Goal: Transaction & Acquisition: Purchase product/service

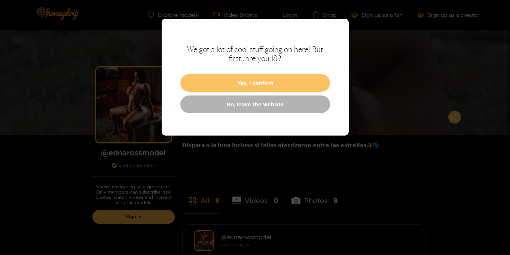
scroll to position [1, 0]
click at [258, 86] on button "Yes, I confirm" at bounding box center [255, 83] width 150 height 18
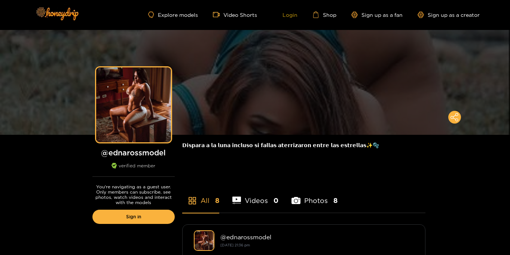
click at [286, 16] on link "Login" at bounding box center [284, 14] width 25 height 7
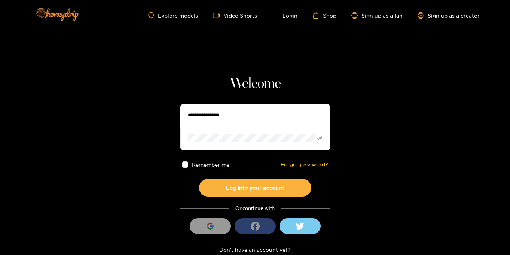
type input "**********"
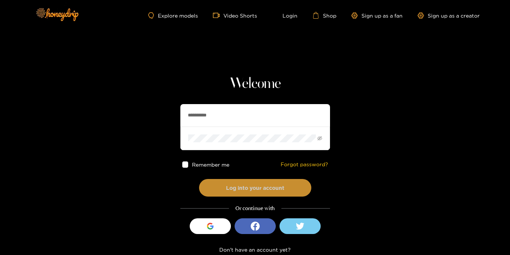
click at [222, 191] on button "Log into your account" at bounding box center [255, 188] width 112 height 18
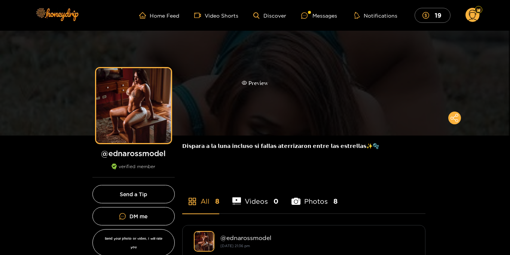
scroll to position [1, 0]
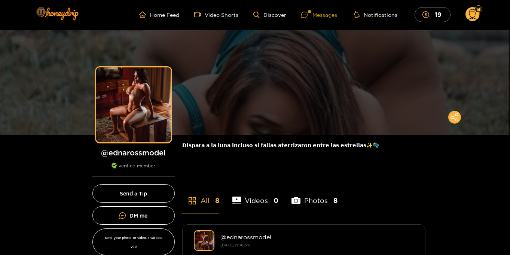
click at [315, 14] on div "Messages" at bounding box center [319, 14] width 36 height 9
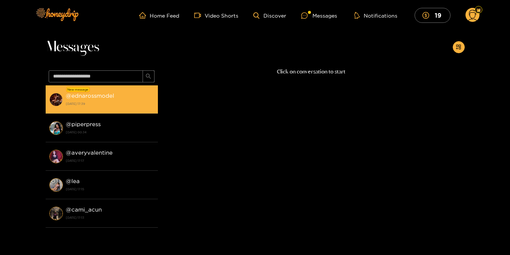
click at [119, 95] on div "@ ednarossmodel 16 September 2025 17:39" at bounding box center [110, 99] width 88 height 17
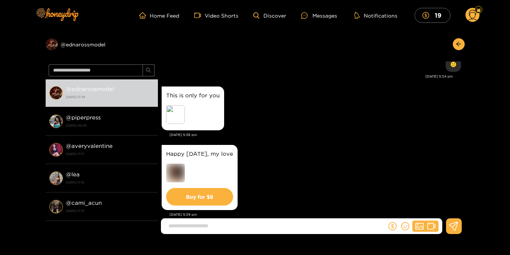
scroll to position [760, 0]
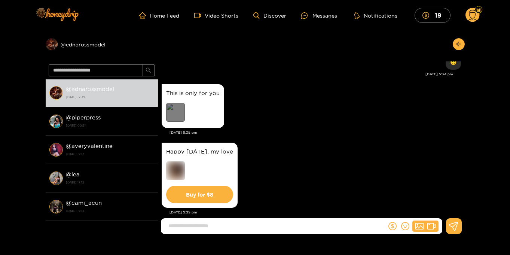
click at [182, 109] on div "Preview" at bounding box center [175, 112] width 19 height 19
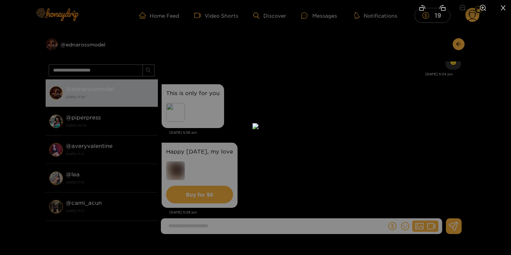
click at [501, 8] on icon "close" at bounding box center [502, 7] width 7 height 7
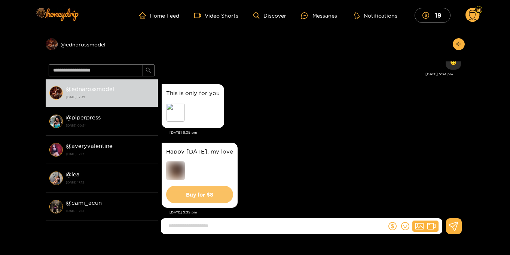
click at [196, 194] on button "Buy for $ 8" at bounding box center [199, 194] width 67 height 18
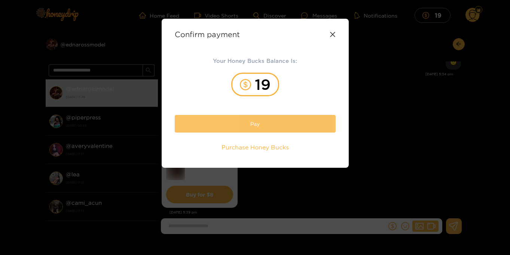
click at [260, 122] on button "Pay" at bounding box center [255, 124] width 161 height 18
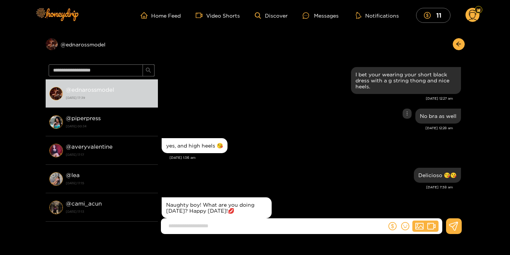
scroll to position [750, 0]
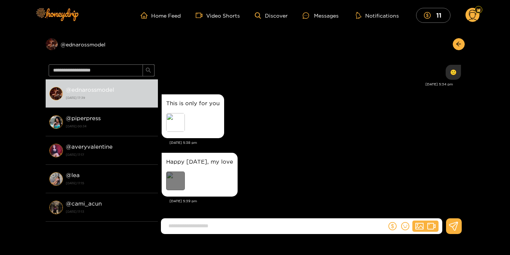
click at [175, 179] on div "Preview" at bounding box center [175, 180] width 19 height 19
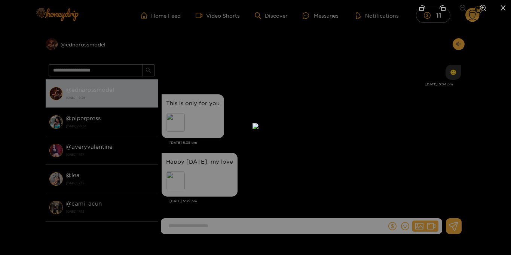
click at [504, 9] on icon "close" at bounding box center [503, 7] width 5 height 5
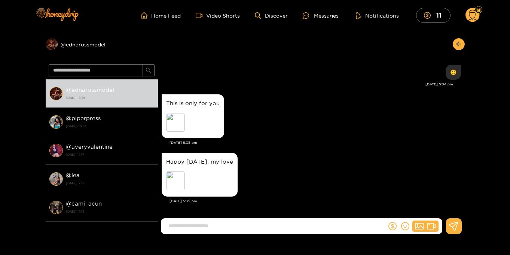
click at [469, 14] on icon at bounding box center [472, 16] width 9 height 13
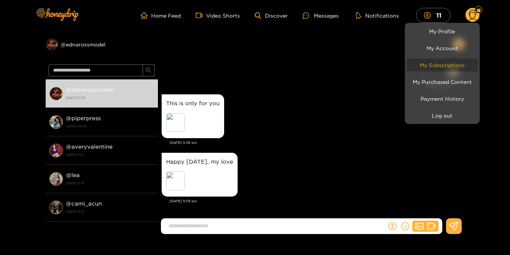
click at [430, 67] on link "My Subscriptions" at bounding box center [441, 64] width 71 height 13
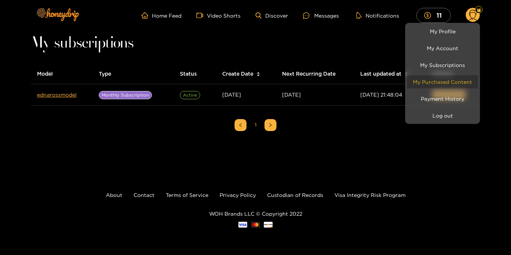
click at [432, 79] on link "My Purchased Content" at bounding box center [442, 81] width 71 height 13
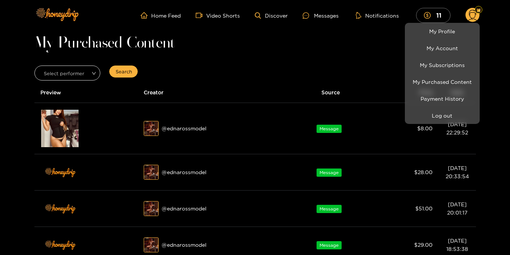
click at [271, 56] on div at bounding box center [255, 127] width 510 height 255
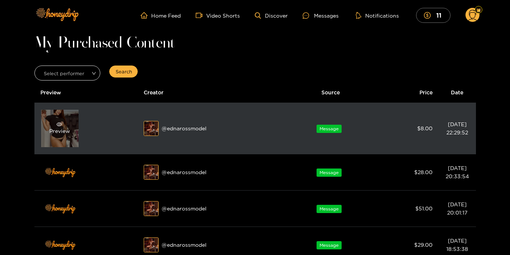
click at [67, 124] on div "Preview" at bounding box center [59, 128] width 37 height 37
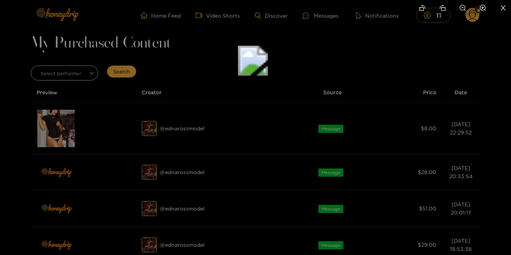
drag, startPoint x: 304, startPoint y: 141, endPoint x: 298, endPoint y: 1, distance: 140.0
click at [298, 6] on div at bounding box center [255, 127] width 511 height 255
drag, startPoint x: 319, startPoint y: 137, endPoint x: 316, endPoint y: -15, distance: 152.6
click at [316, 0] on html "Home Feed Video Shorts Discover Messages Notifications 11 11 0 My Purchased Con…" at bounding box center [255, 127] width 511 height 255
drag, startPoint x: 272, startPoint y: 110, endPoint x: 284, endPoint y: 24, distance: 86.4
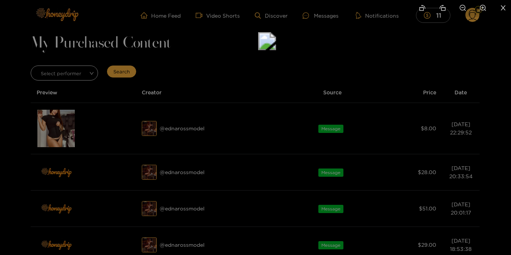
click at [276, 32] on img at bounding box center [267, 41] width 18 height 18
click at [502, 7] on icon "close" at bounding box center [503, 7] width 5 height 5
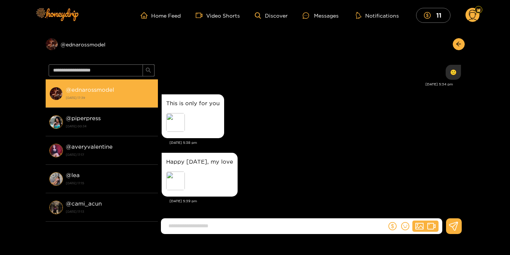
scroll to position [750, 0]
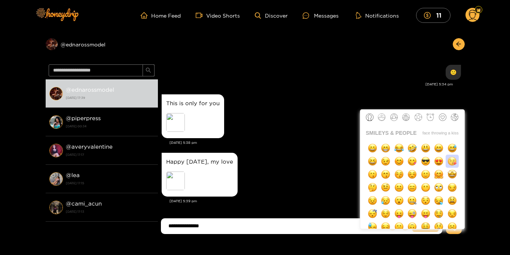
click at [448, 159] on img "button" at bounding box center [451, 160] width 9 height 9
type input "**********"
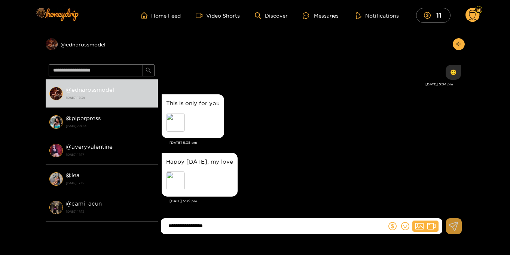
click at [455, 222] on icon at bounding box center [453, 225] width 9 height 9
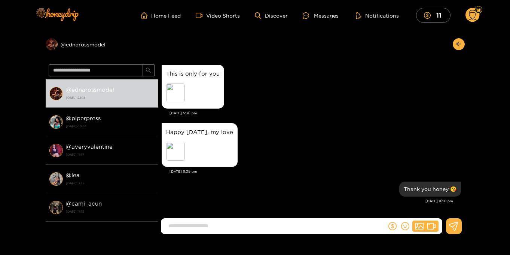
click at [472, 16] on circle at bounding box center [472, 15] width 14 height 14
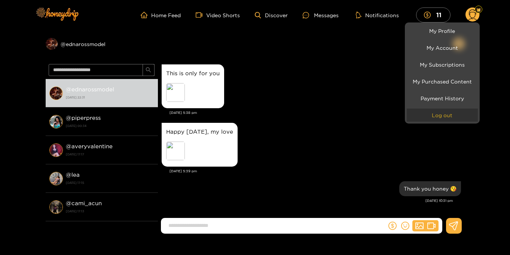
scroll to position [0, 0]
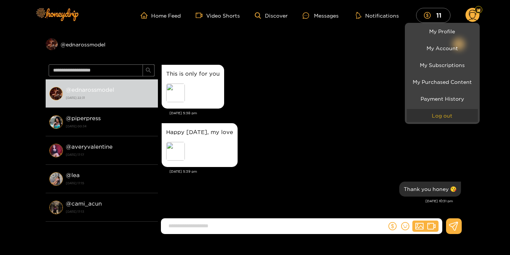
click at [439, 115] on button "Log out" at bounding box center [441, 115] width 71 height 13
